Goal: Task Accomplishment & Management: Use online tool/utility

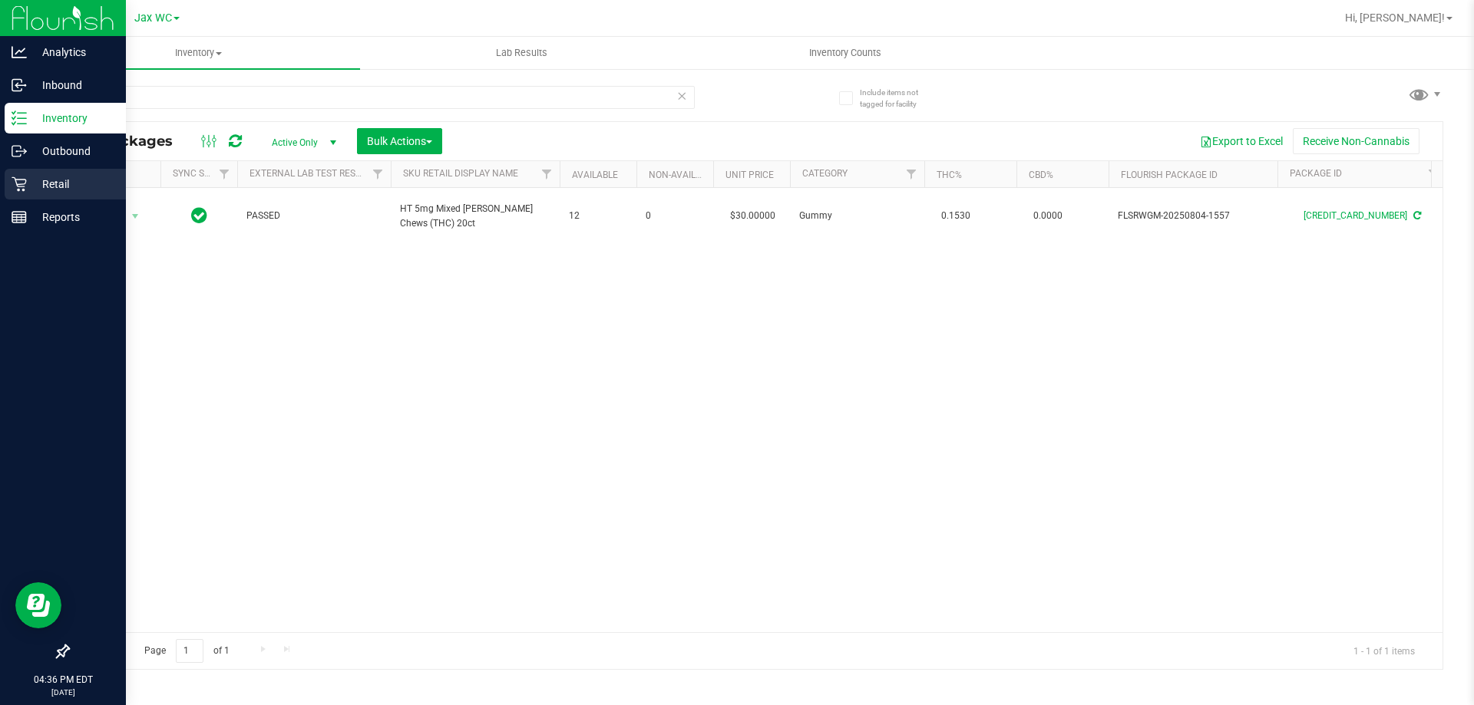
click at [32, 178] on p "Retail" at bounding box center [73, 184] width 92 height 18
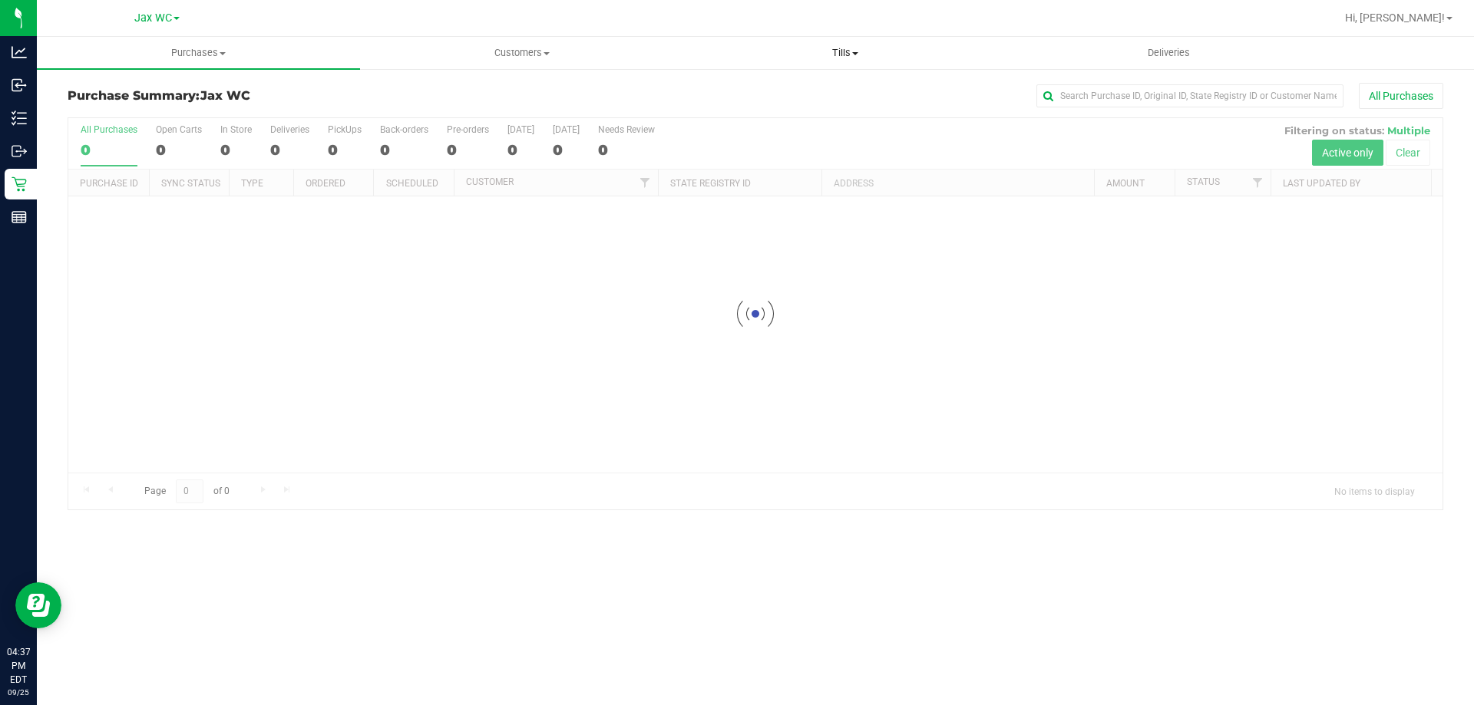
click at [831, 47] on span "Tills" at bounding box center [845, 53] width 322 height 14
click at [757, 88] on span "Manage tills" at bounding box center [735, 92] width 104 height 13
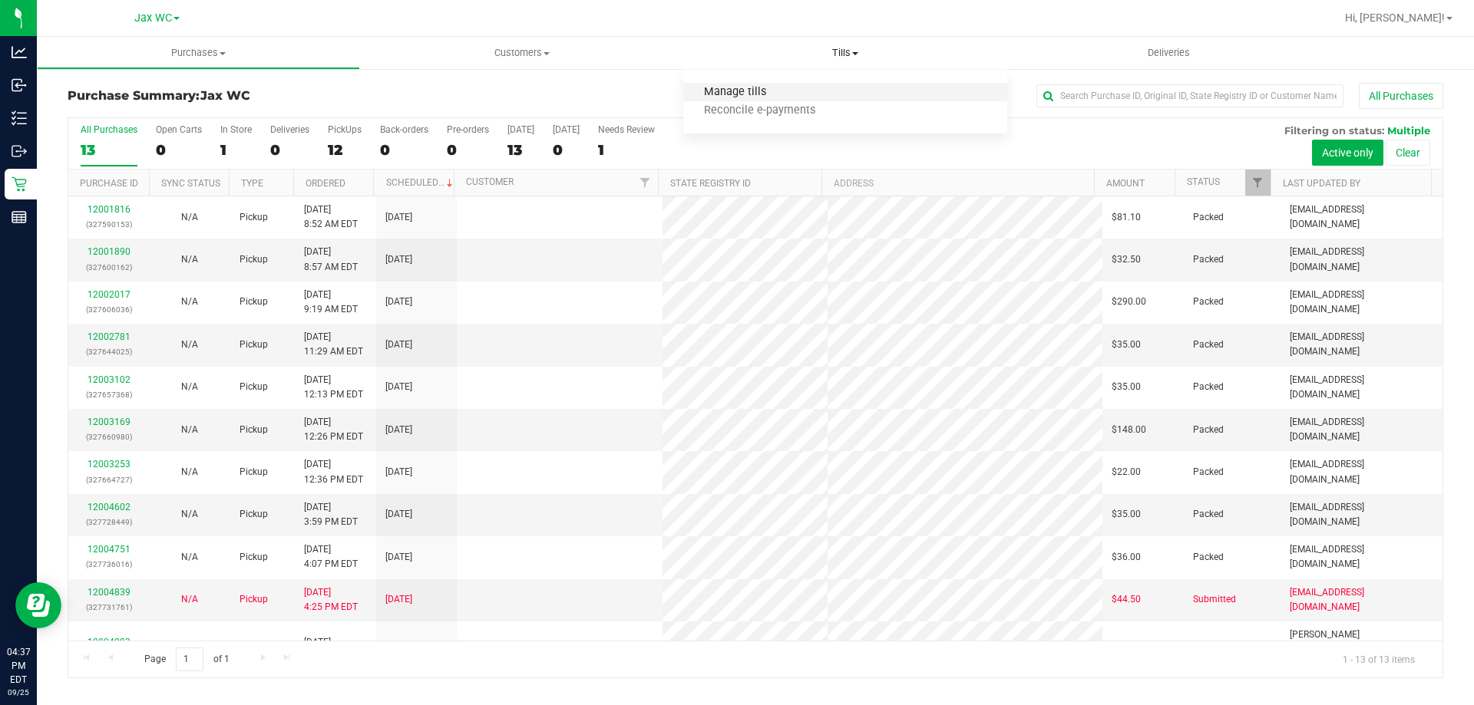
click at [743, 91] on span "Manage tills" at bounding box center [735, 92] width 104 height 13
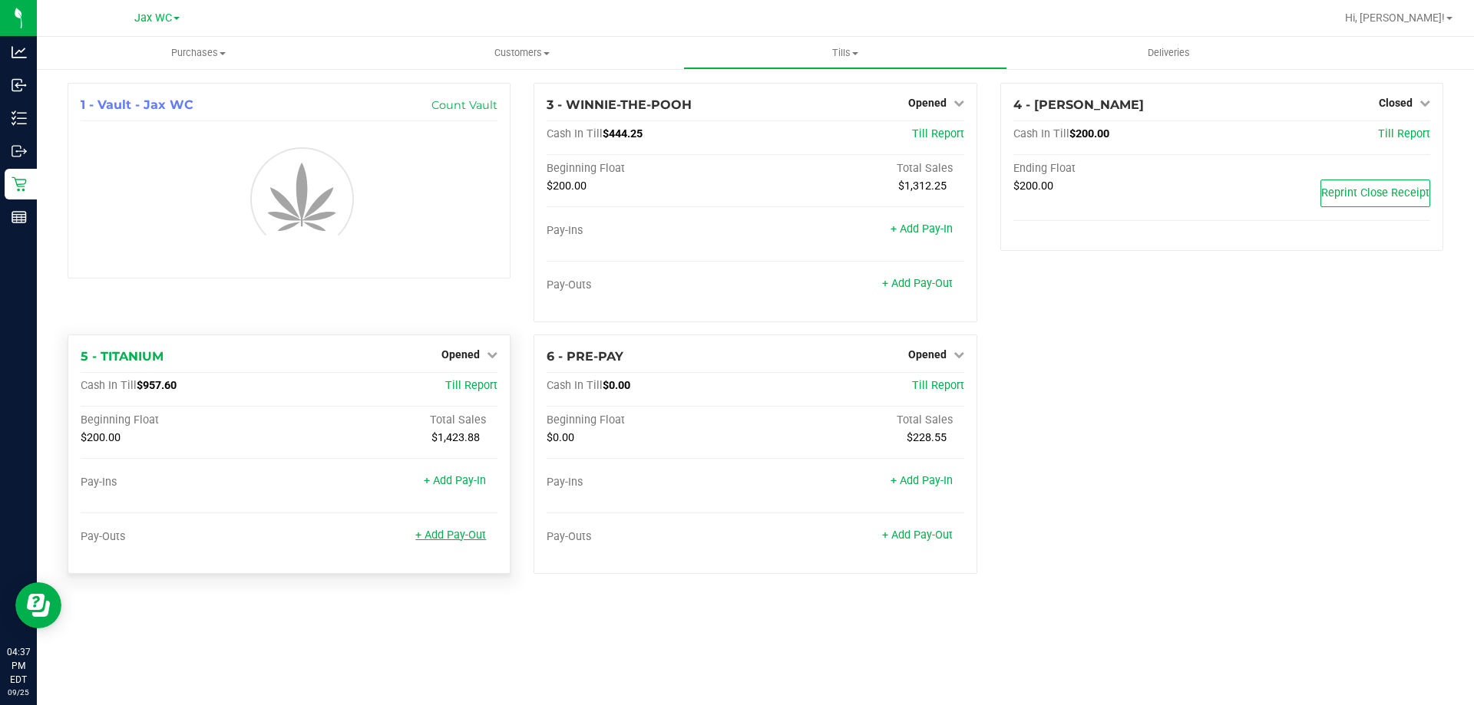
click at [459, 536] on link "+ Add Pay-Out" at bounding box center [450, 535] width 71 height 13
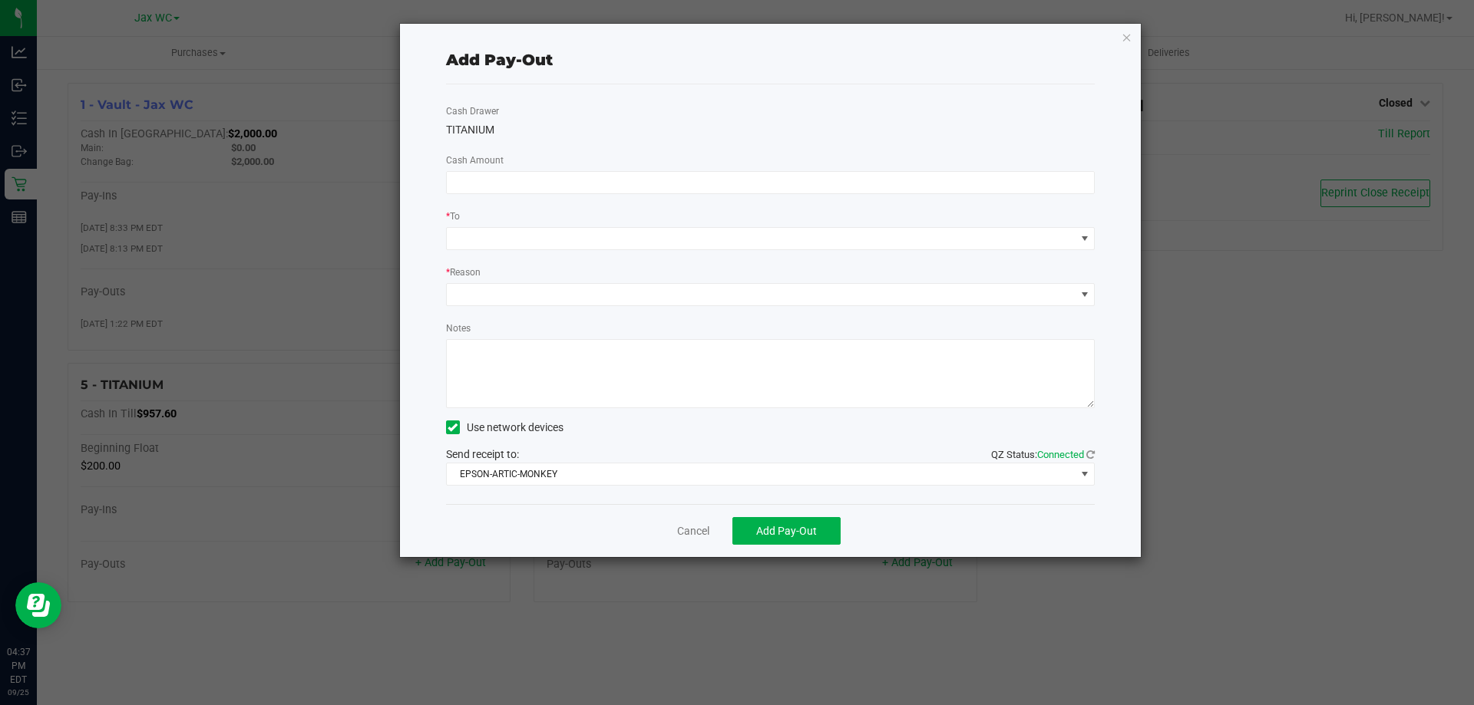
drag, startPoint x: 571, startPoint y: 177, endPoint x: 569, endPoint y: 157, distance: 20.1
click at [570, 167] on div "Cash Drawer TITANIUM Cash Amount * To * Reason Notes Use network devices Send r…" at bounding box center [770, 294] width 649 height 420
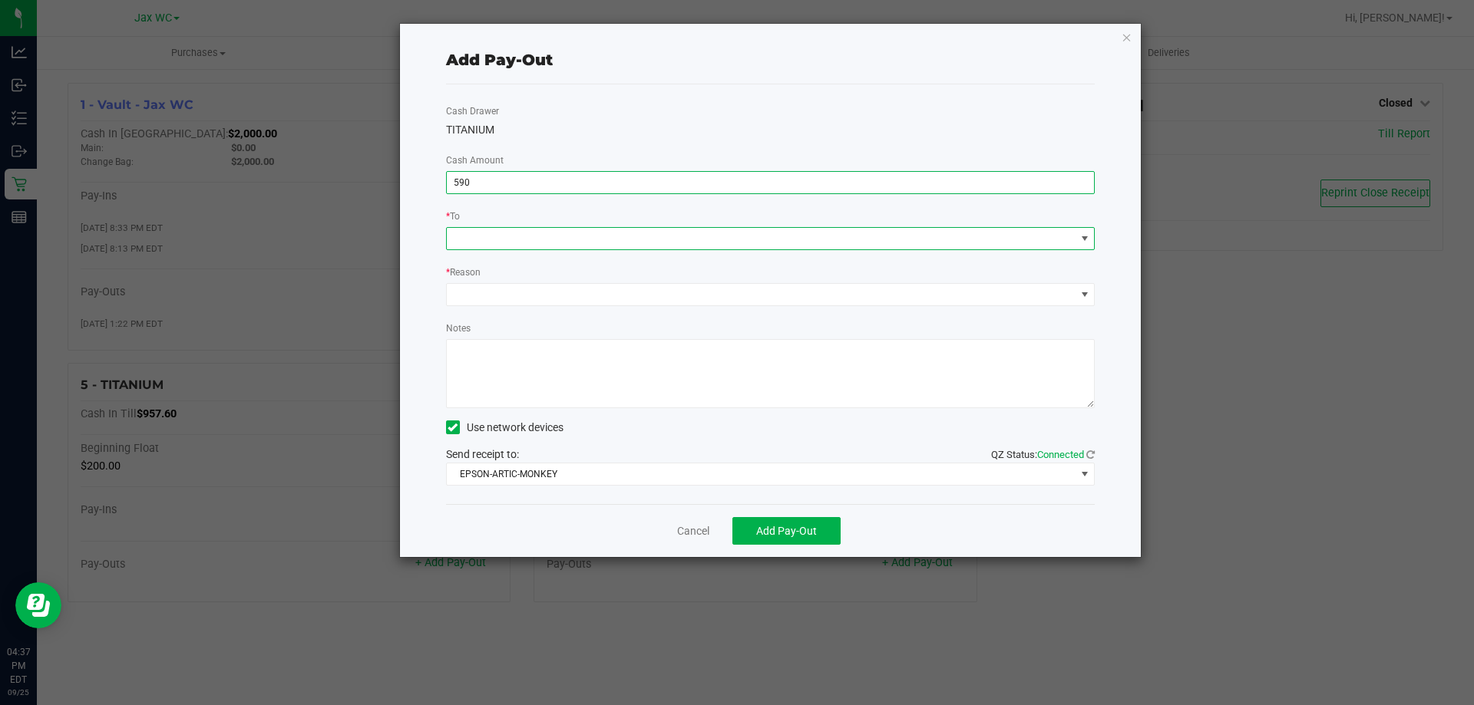
type input "$590.00"
click at [676, 236] on span at bounding box center [761, 238] width 629 height 21
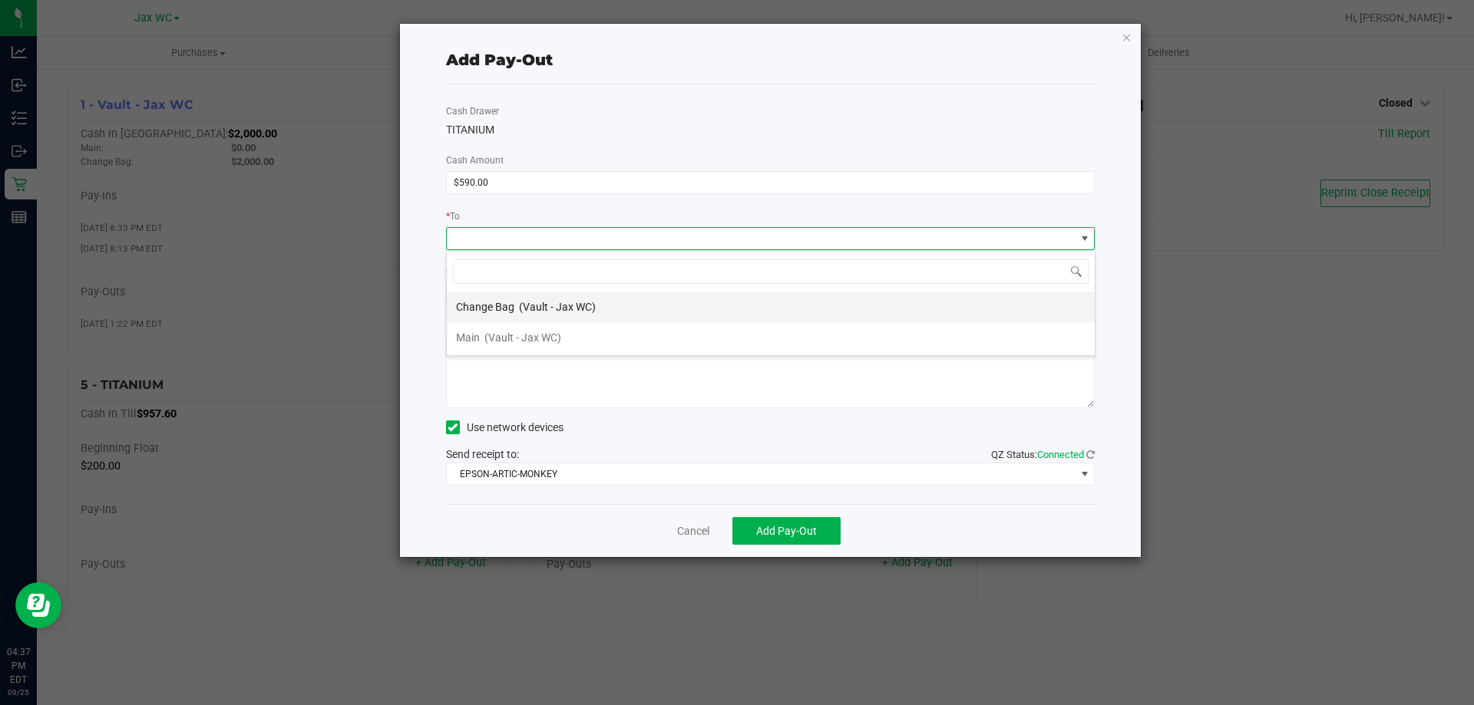
scroll to position [23, 649]
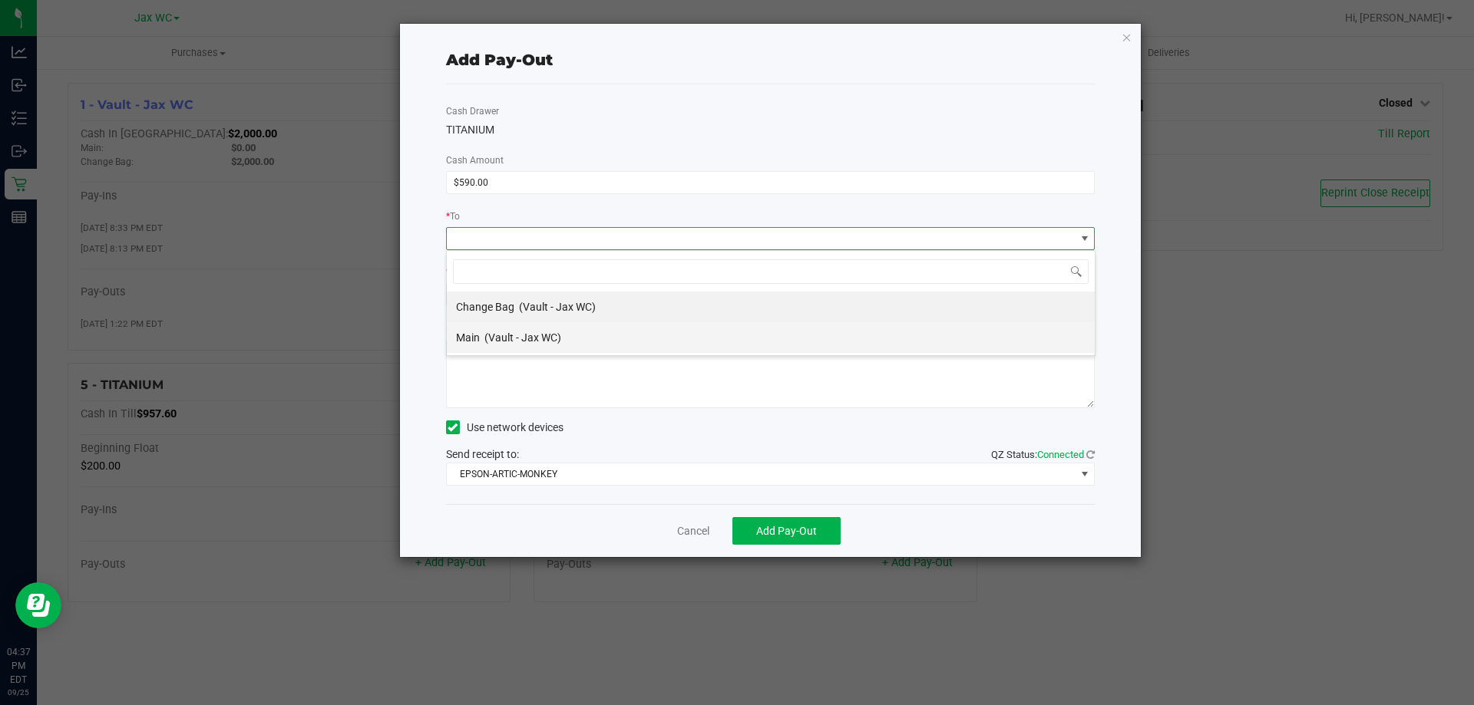
click at [545, 329] on div "Main (Vault - Jax WC)" at bounding box center [508, 338] width 105 height 28
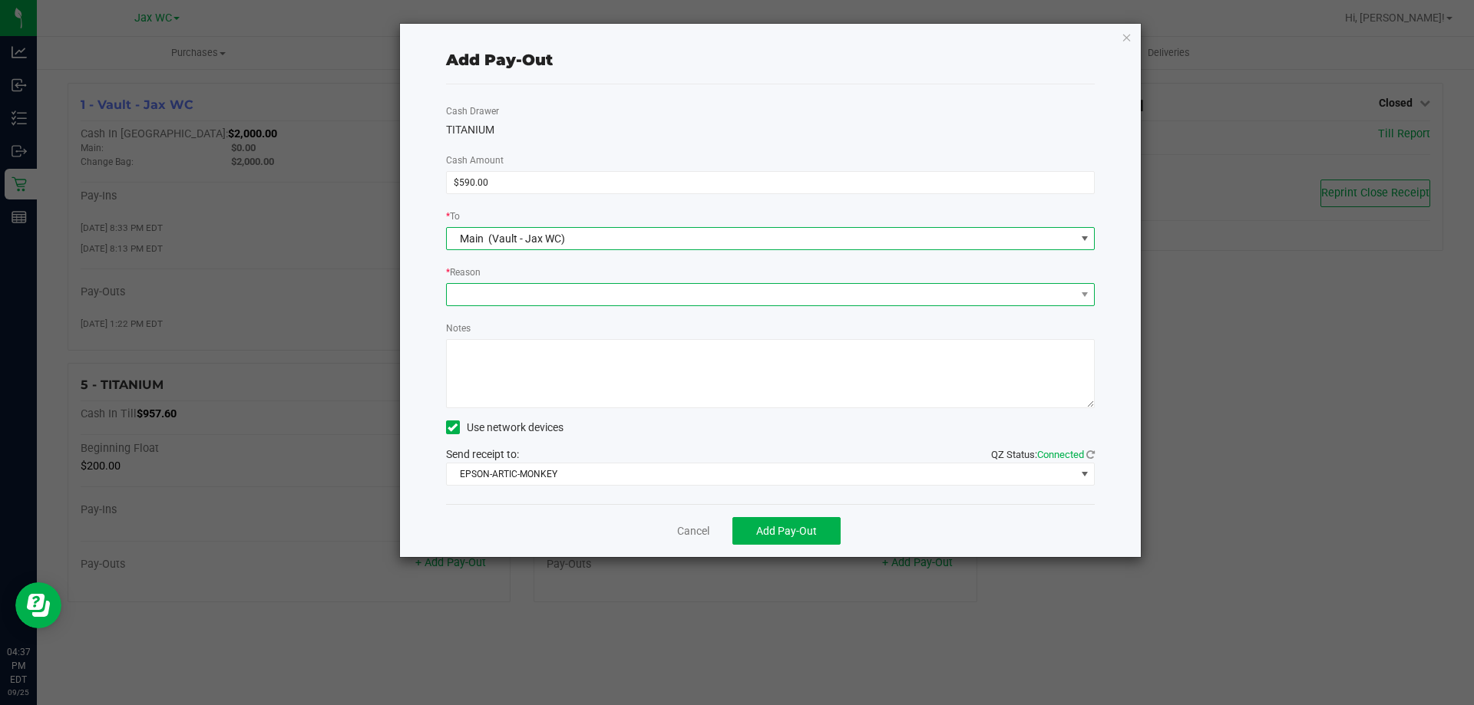
click at [537, 284] on span at bounding box center [761, 294] width 629 height 21
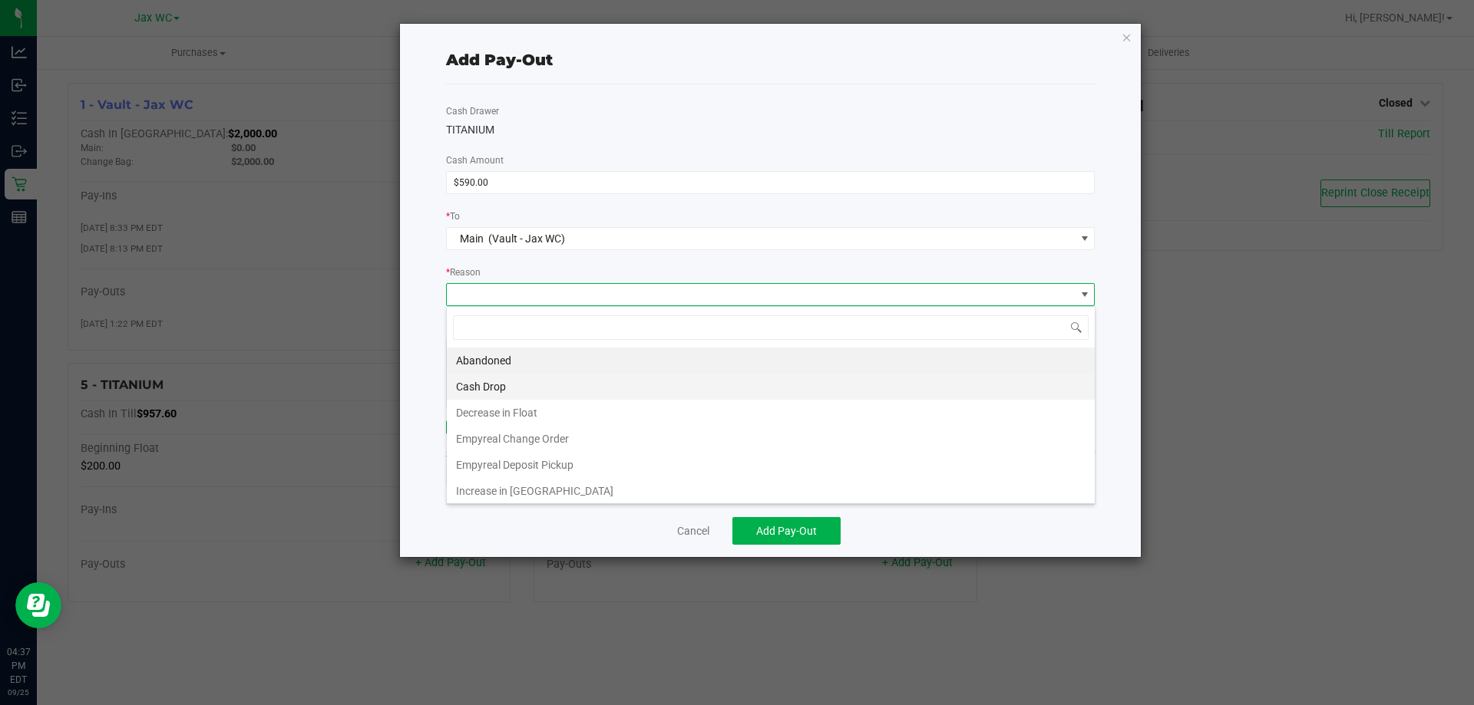
click at [510, 386] on li "Cash Drop" at bounding box center [771, 387] width 648 height 26
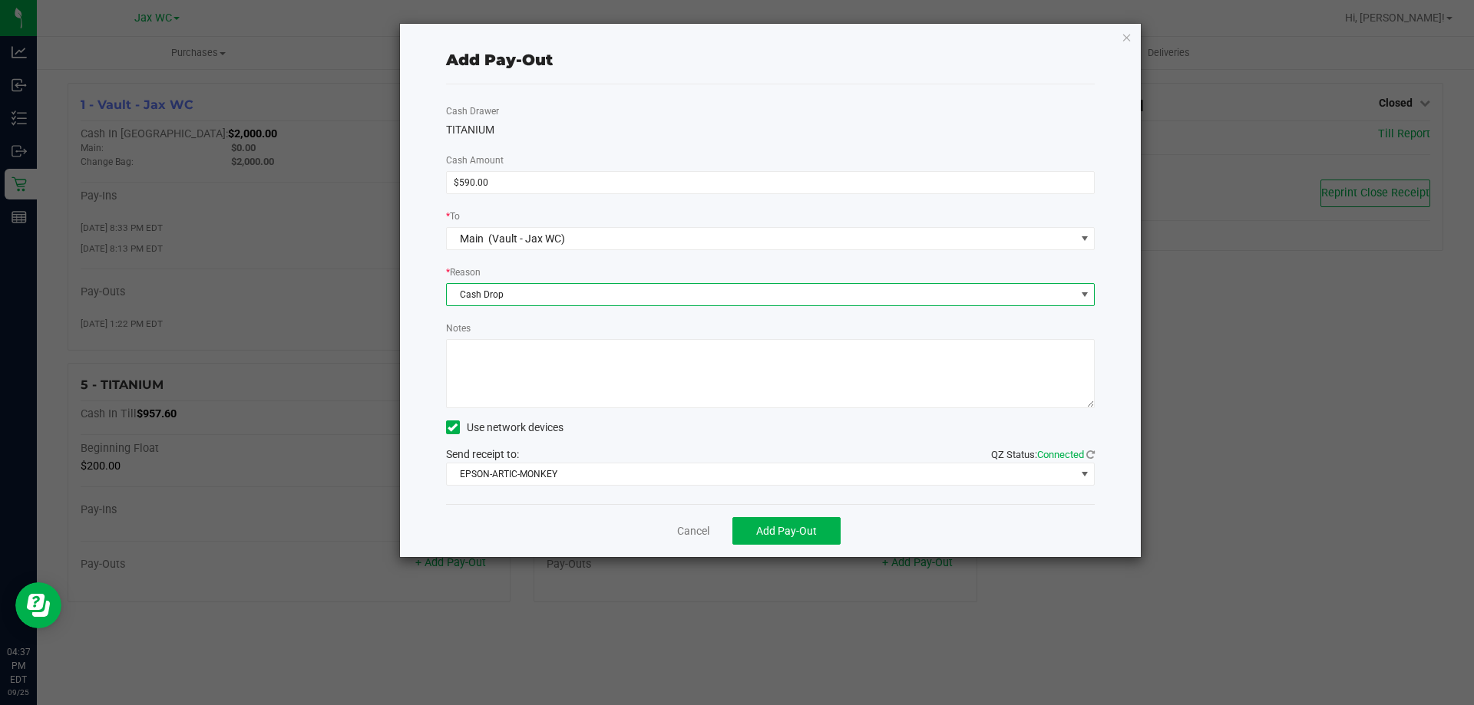
click at [510, 350] on textarea "Notes" at bounding box center [770, 373] width 649 height 69
type textarea "cash drop-ss"
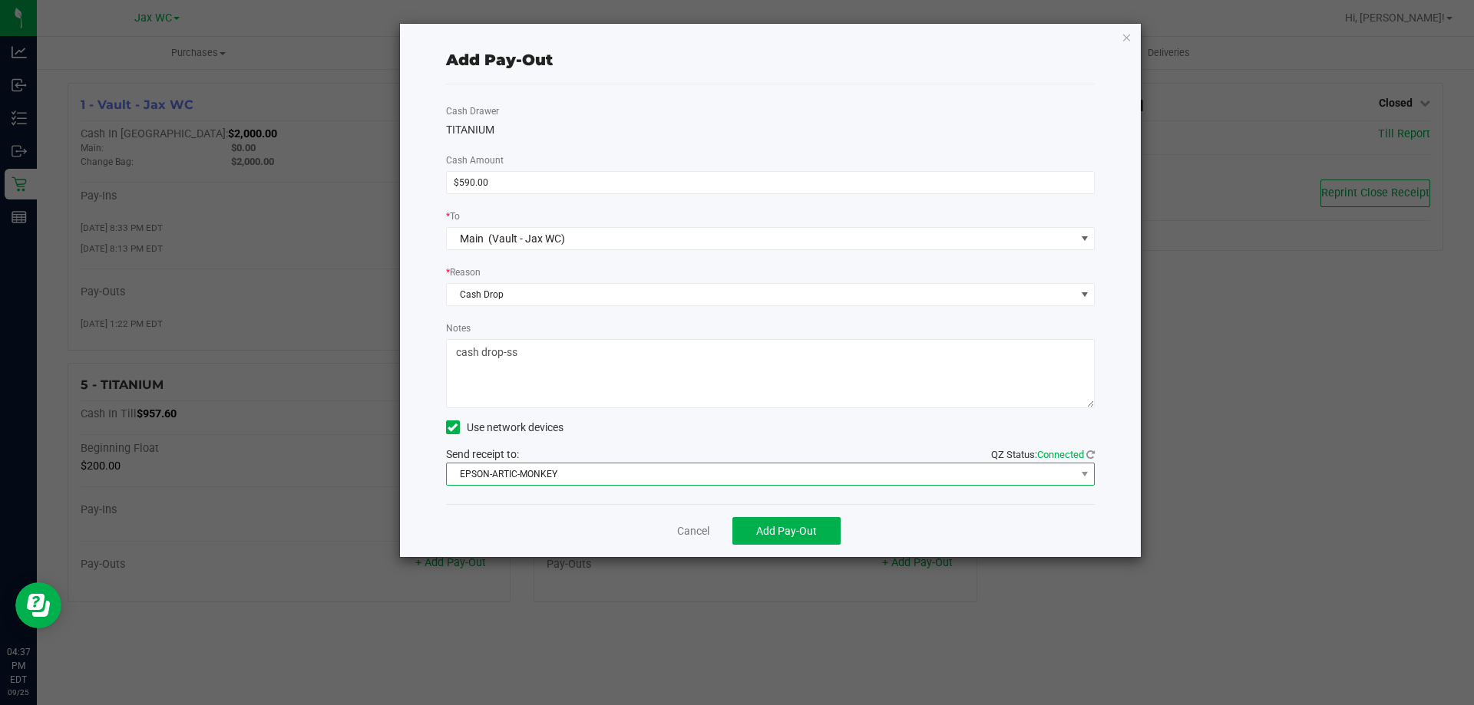
click at [520, 467] on span "EPSON-ARTIC-MONKEY" at bounding box center [761, 474] width 629 height 21
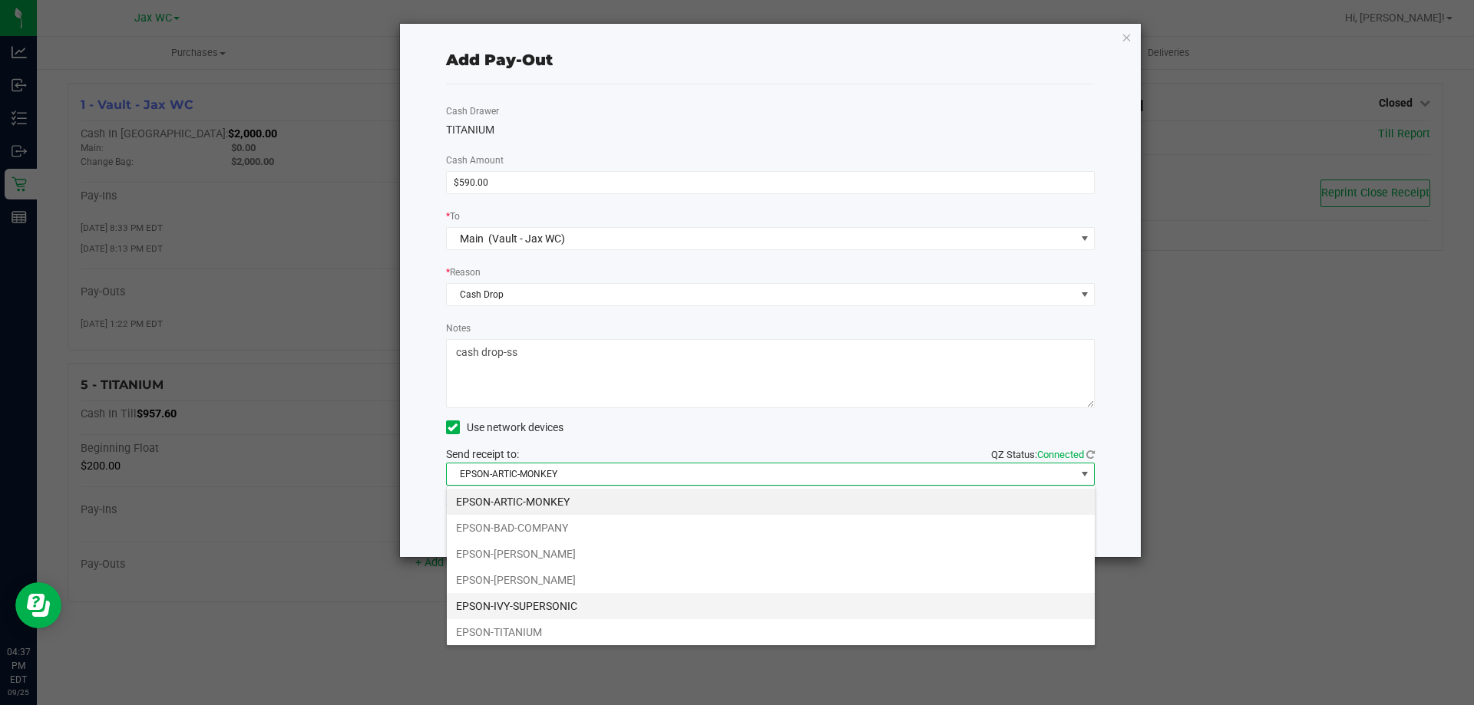
click at [570, 601] on li "EPSON-IVY-SUPERSONIC" at bounding box center [771, 606] width 648 height 26
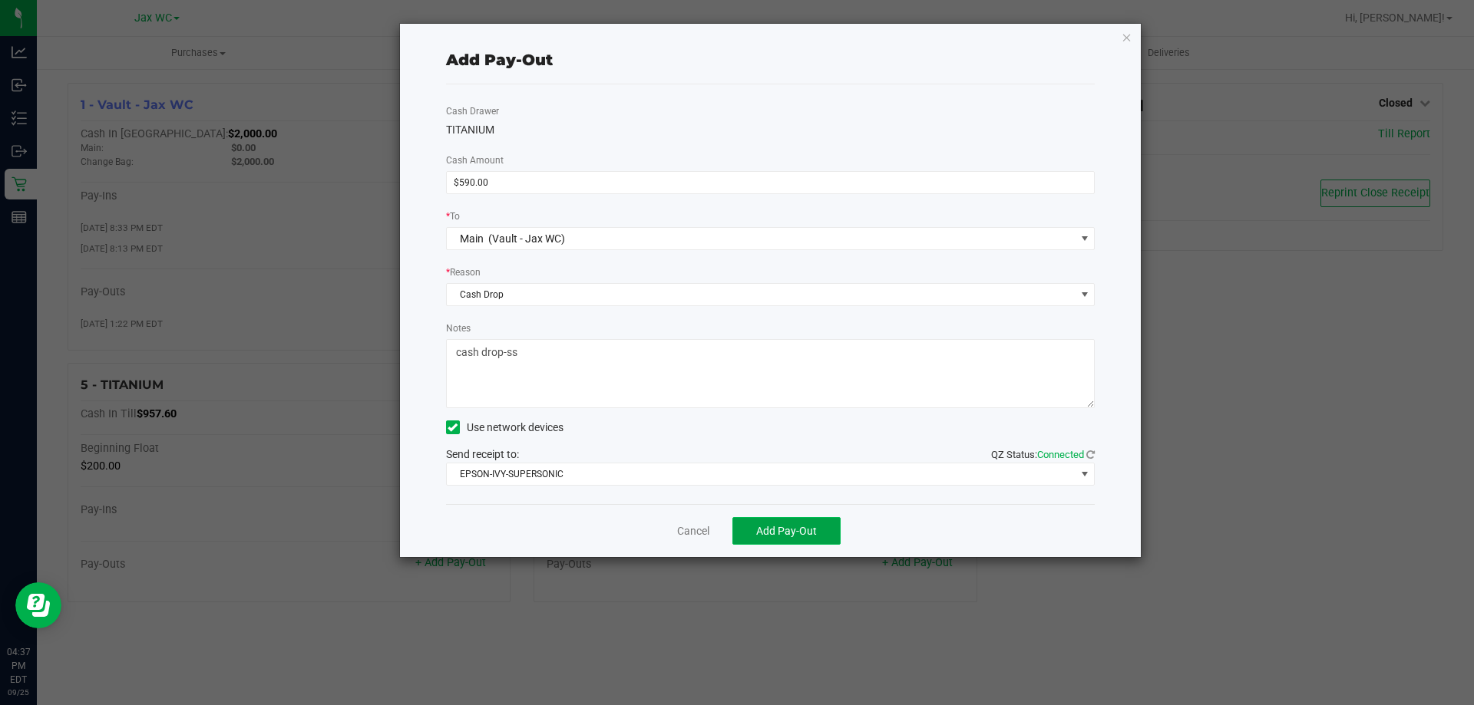
click at [799, 531] on span "Add Pay-Out" at bounding box center [786, 531] width 61 height 12
click at [684, 538] on link "Dismiss" at bounding box center [687, 532] width 37 height 16
